Goal: Complete application form

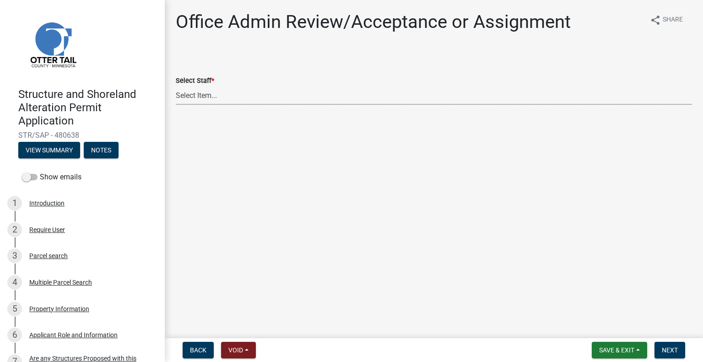
click at [238, 102] on select "Select Item... [PERSON_NAME] ([EMAIL_ADDRESS][DOMAIN_NAME]) [PERSON_NAME] ([EMA…" at bounding box center [434, 95] width 516 height 19
click at [176, 86] on select "Select Item... Alexis Newark (anewark@ottertailcounty.gov) Amy Busko (abusko@ot…" at bounding box center [434, 95] width 516 height 19
select select "587f38f5-c90e-4c12-9e10-d3e23909bbca"
click at [679, 345] on button "Next" at bounding box center [669, 350] width 31 height 16
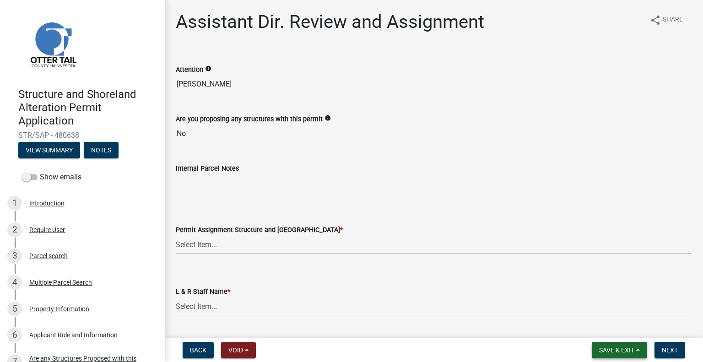
click at [619, 344] on button "Save & Exit" at bounding box center [618, 350] width 55 height 16
click at [613, 328] on button "Save & Exit" at bounding box center [610, 326] width 73 height 22
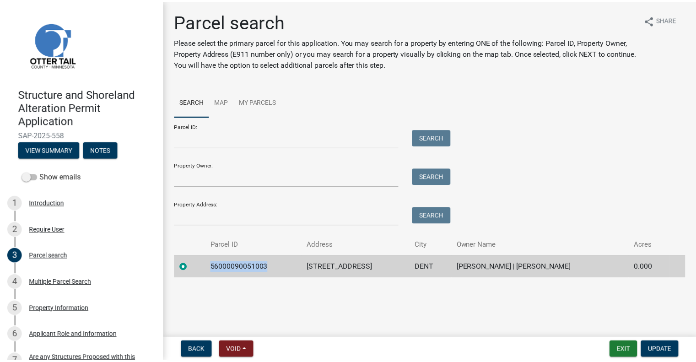
scroll to position [66, 0]
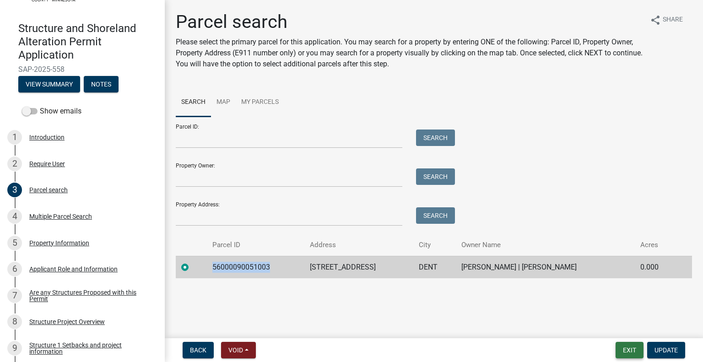
click at [626, 352] on button "Exit" at bounding box center [629, 350] width 28 height 16
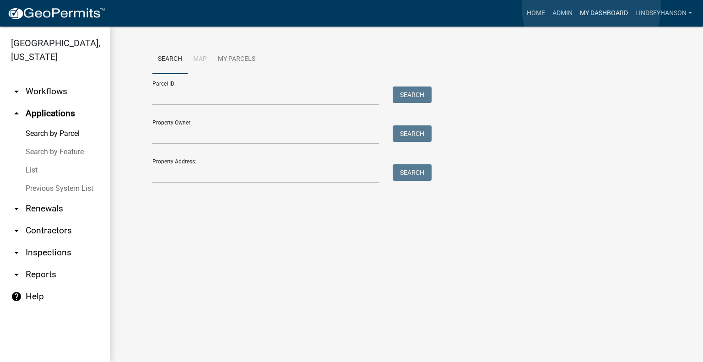
click at [591, 8] on link "My Dashboard" at bounding box center [603, 13] width 55 height 17
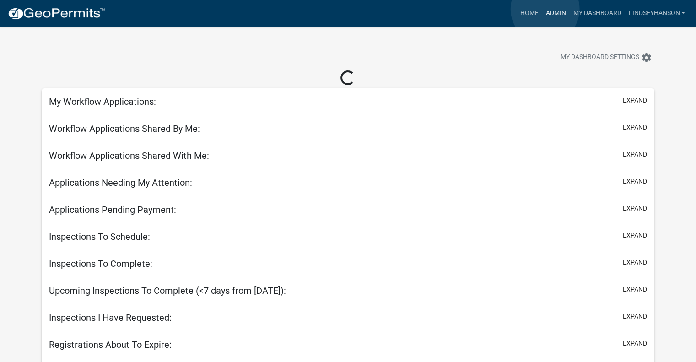
click at [545, 9] on link "Admin" at bounding box center [555, 13] width 27 height 17
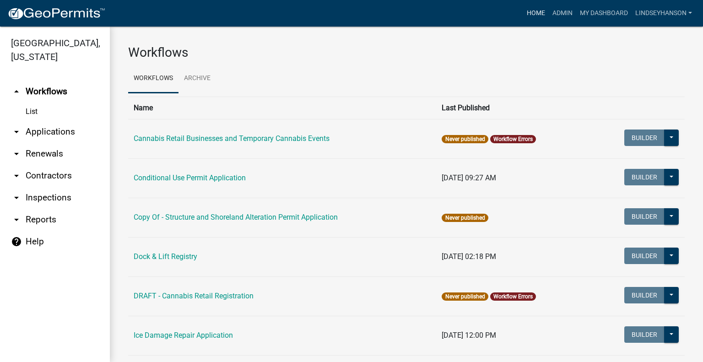
click at [536, 11] on link "Home" at bounding box center [536, 13] width 26 height 17
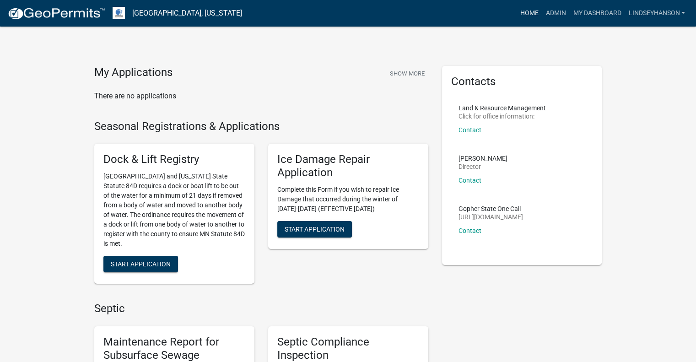
click at [525, 14] on link "Home" at bounding box center [529, 13] width 26 height 17
click at [553, 13] on link "Admin" at bounding box center [555, 13] width 27 height 17
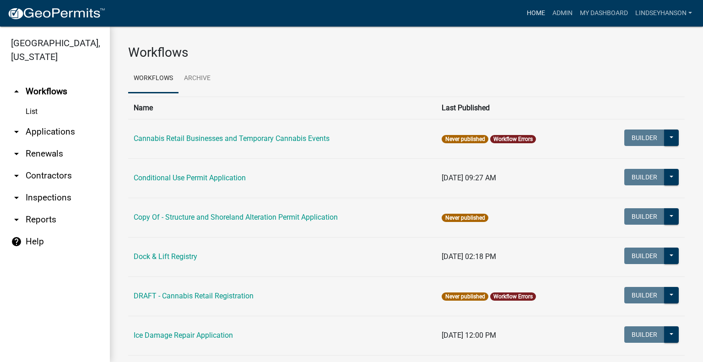
click at [528, 15] on link "Home" at bounding box center [536, 13] width 26 height 17
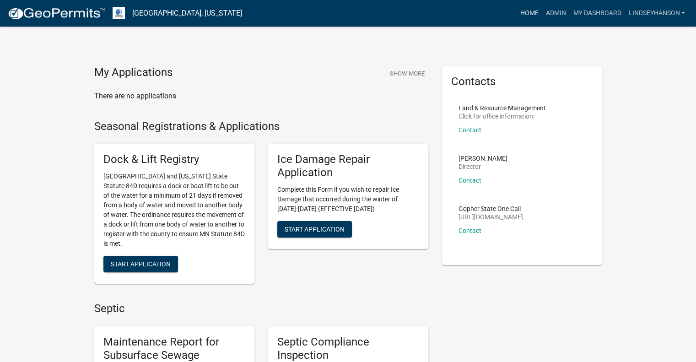
click at [532, 16] on link "Home" at bounding box center [529, 13] width 26 height 17
click at [533, 10] on link "Home" at bounding box center [529, 13] width 26 height 17
click at [554, 12] on link "Admin" at bounding box center [555, 13] width 27 height 17
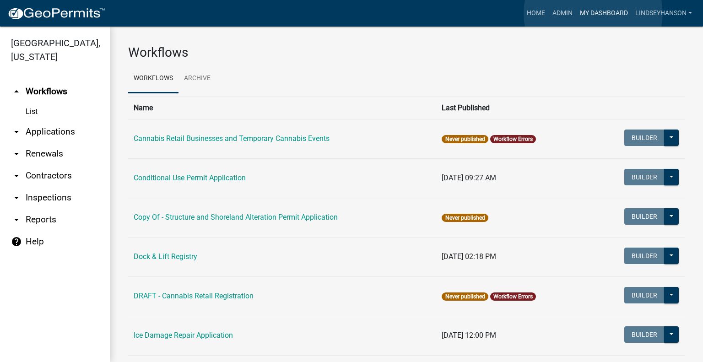
click at [593, 13] on link "My Dashboard" at bounding box center [603, 13] width 55 height 17
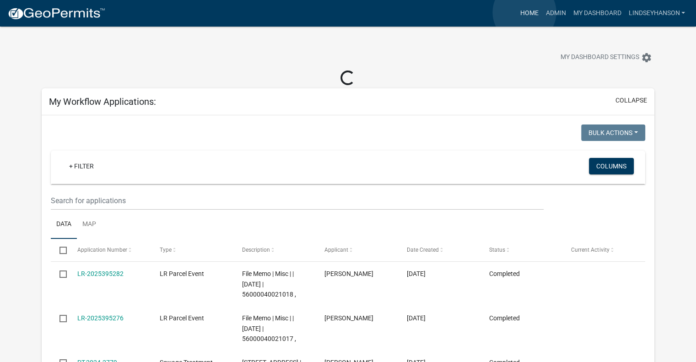
click at [524, 13] on link "Home" at bounding box center [529, 13] width 26 height 17
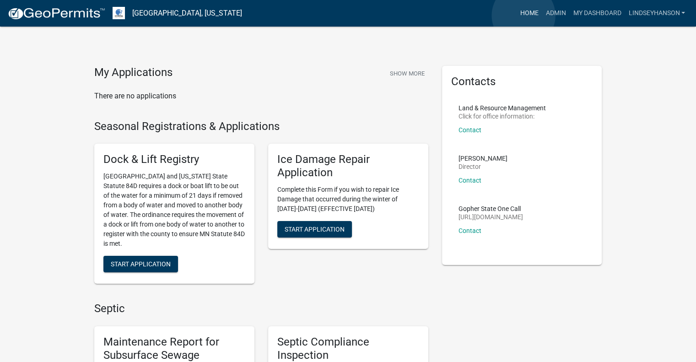
click at [528, 13] on link "Home" at bounding box center [529, 13] width 26 height 17
click at [553, 12] on link "Admin" at bounding box center [555, 13] width 27 height 17
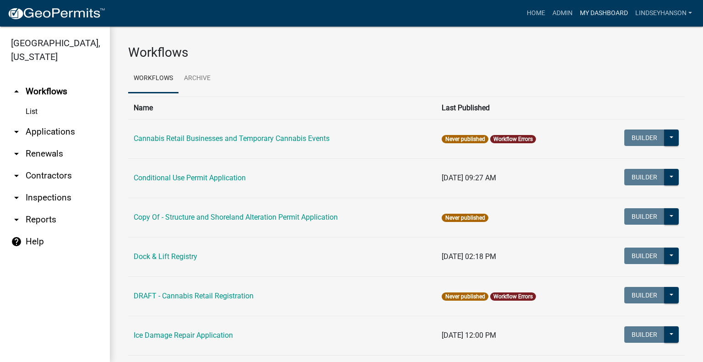
click at [589, 9] on link "My Dashboard" at bounding box center [603, 13] width 55 height 17
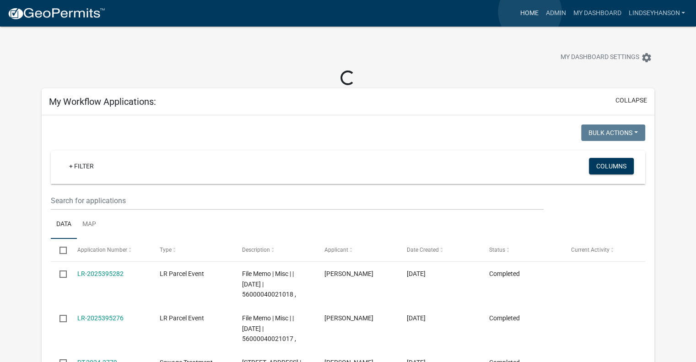
click at [530, 11] on link "Home" at bounding box center [529, 13] width 26 height 17
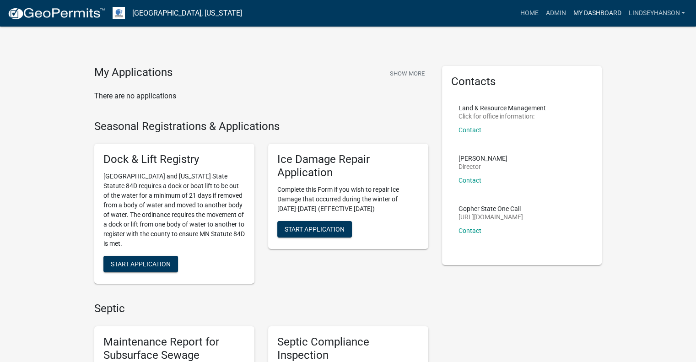
click at [594, 16] on link "My Dashboard" at bounding box center [596, 13] width 55 height 17
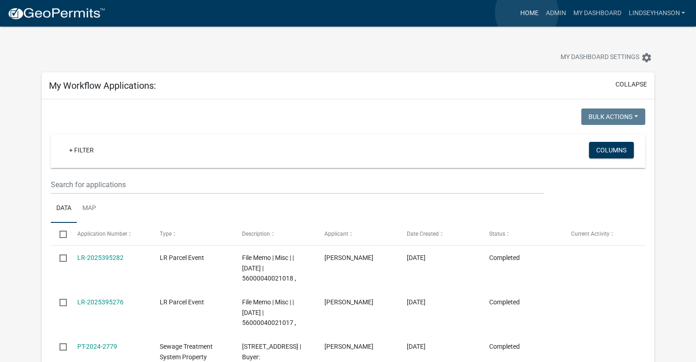
click at [527, 12] on link "Home" at bounding box center [529, 13] width 26 height 17
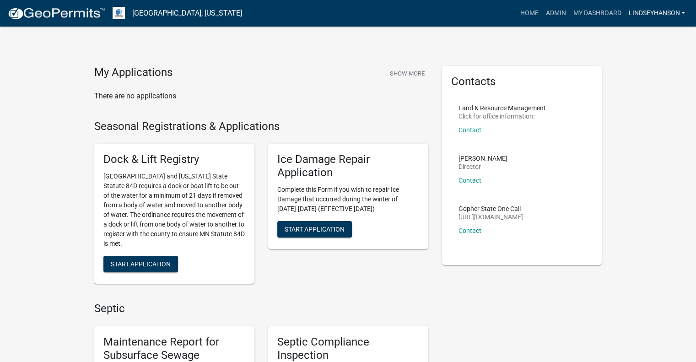
click at [652, 14] on link "Lindseyhanson" at bounding box center [656, 13] width 64 height 17
click at [598, 11] on link "My Dashboard" at bounding box center [596, 13] width 55 height 17
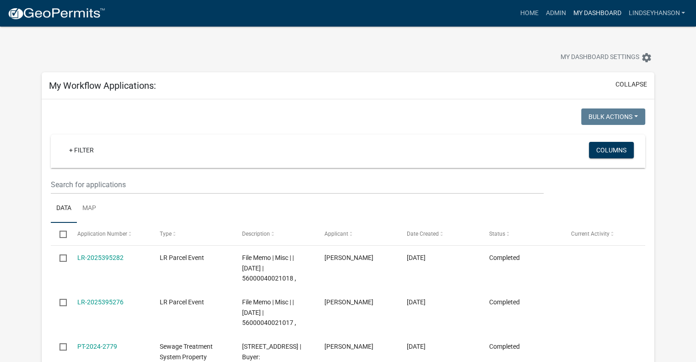
click at [606, 12] on link "My Dashboard" at bounding box center [596, 13] width 55 height 17
click at [527, 15] on link "Home" at bounding box center [529, 13] width 26 height 17
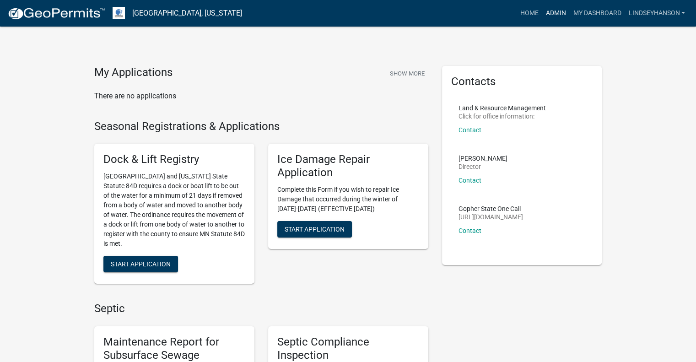
click at [545, 14] on link "Admin" at bounding box center [555, 13] width 27 height 17
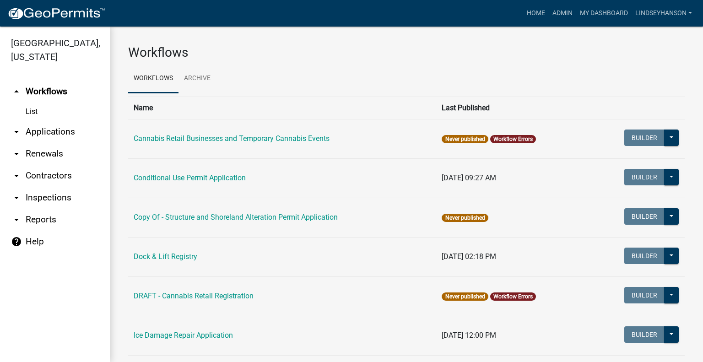
click at [56, 129] on link "arrow_drop_down Applications" at bounding box center [55, 132] width 110 height 22
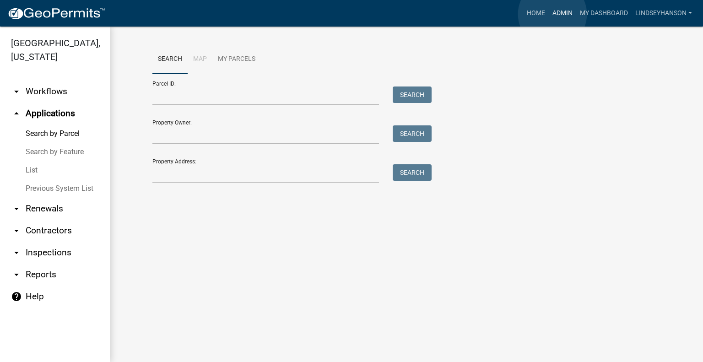
click at [552, 14] on link "Admin" at bounding box center [561, 13] width 27 height 17
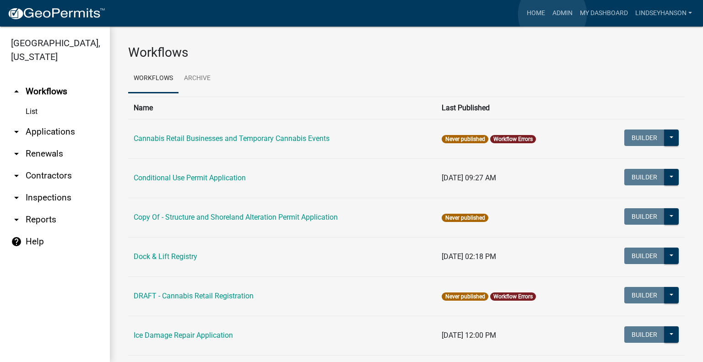
click at [507, 12] on div "Home Admin My Dashboard Lindseyhanson Admin Account Logout" at bounding box center [404, 13] width 583 height 17
click at [523, 9] on link "Home" at bounding box center [536, 13] width 26 height 17
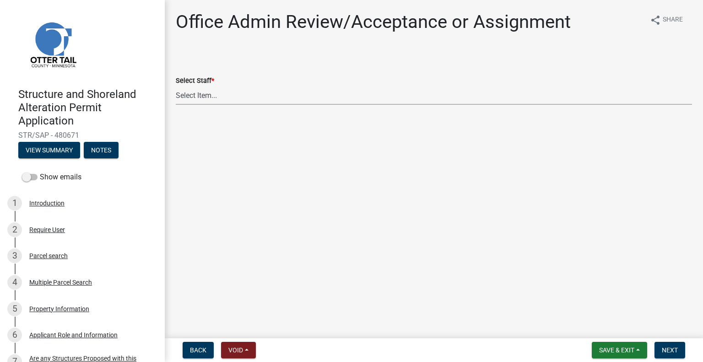
click at [221, 102] on select "Select Item... [PERSON_NAME] ([EMAIL_ADDRESS][DOMAIN_NAME]) [PERSON_NAME] ([EMA…" at bounding box center [434, 95] width 516 height 19
click at [176, 86] on select "Select Item... [PERSON_NAME] ([EMAIL_ADDRESS][DOMAIN_NAME]) [PERSON_NAME] ([EMA…" at bounding box center [434, 95] width 516 height 19
select select "587f38f5-c90e-4c12-9e10-d3e23909bbca"
click at [676, 353] on span "Next" at bounding box center [669, 349] width 16 height 7
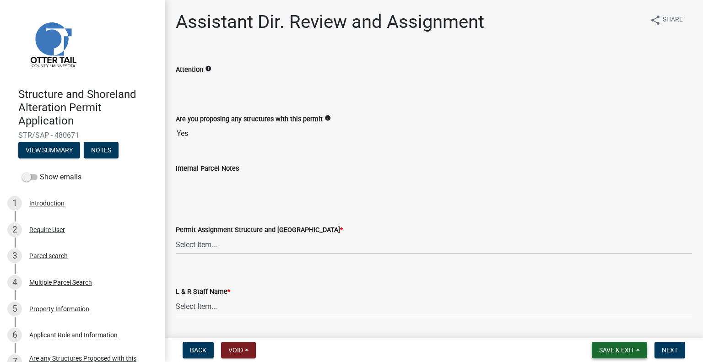
click at [625, 352] on span "Save & Exit" at bounding box center [616, 349] width 35 height 7
click at [590, 309] on button "Save" at bounding box center [610, 304] width 73 height 22
click at [635, 351] on button "Save & Exit" at bounding box center [618, 350] width 55 height 16
click at [617, 332] on button "Save & Exit" at bounding box center [610, 326] width 73 height 22
